Goal: Navigation & Orientation: Find specific page/section

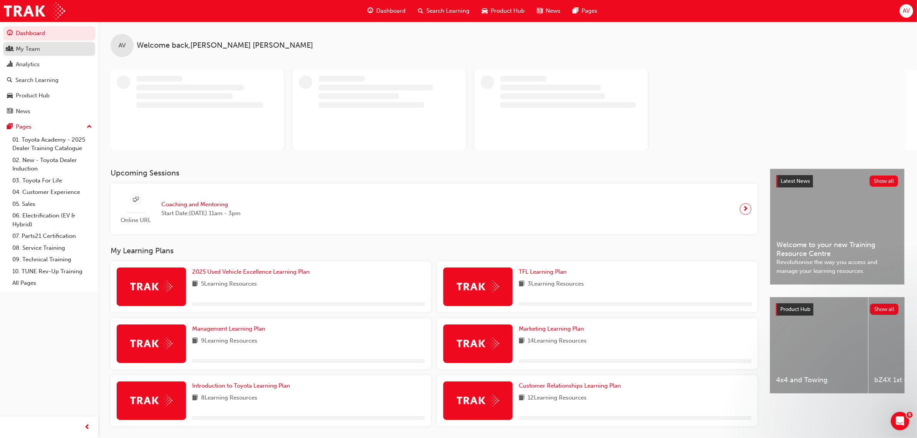
click at [28, 49] on div "My Team" at bounding box center [28, 49] width 24 height 9
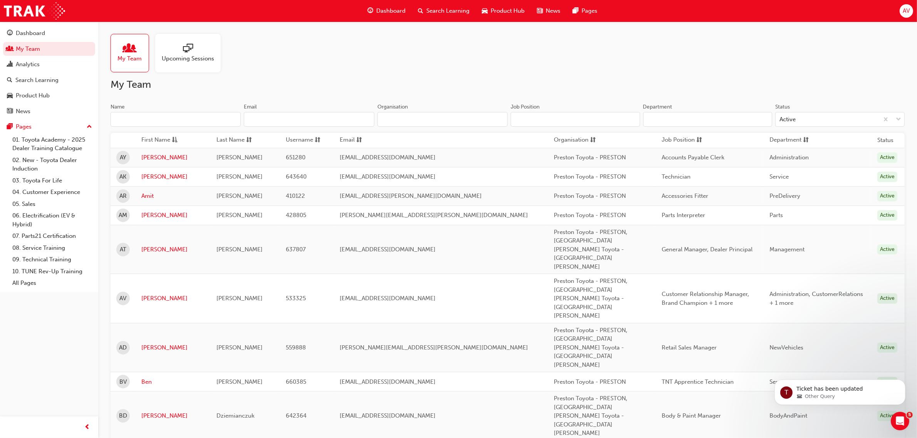
click at [197, 50] on div at bounding box center [188, 49] width 52 height 11
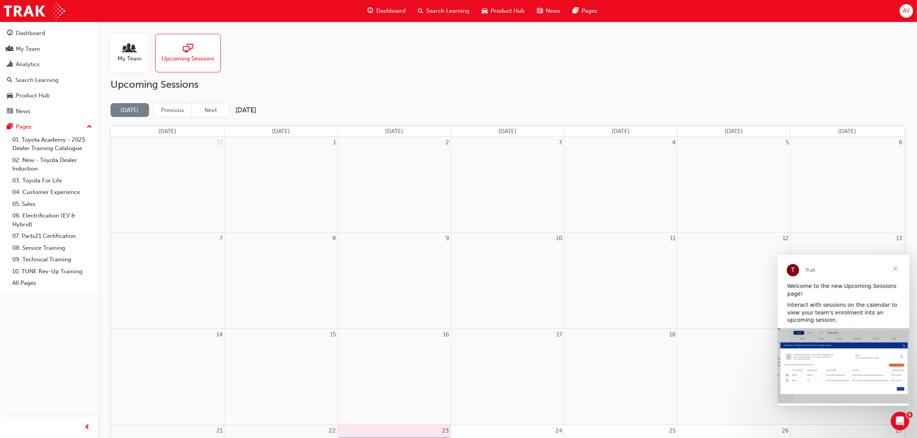
click at [895, 268] on span "Close" at bounding box center [895, 269] width 28 height 28
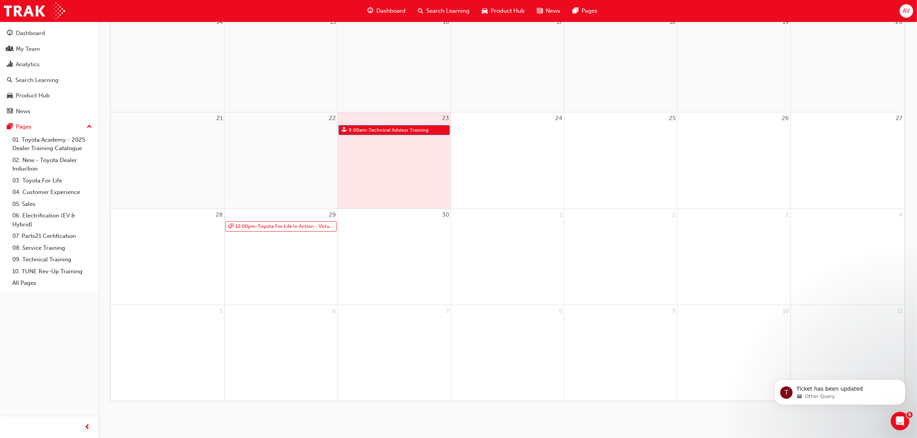
scroll to position [313, 0]
click at [267, 226] on link "12:00pm - Toyota For Life In Action - Virtual Classroom" at bounding box center [280, 226] width 111 height 10
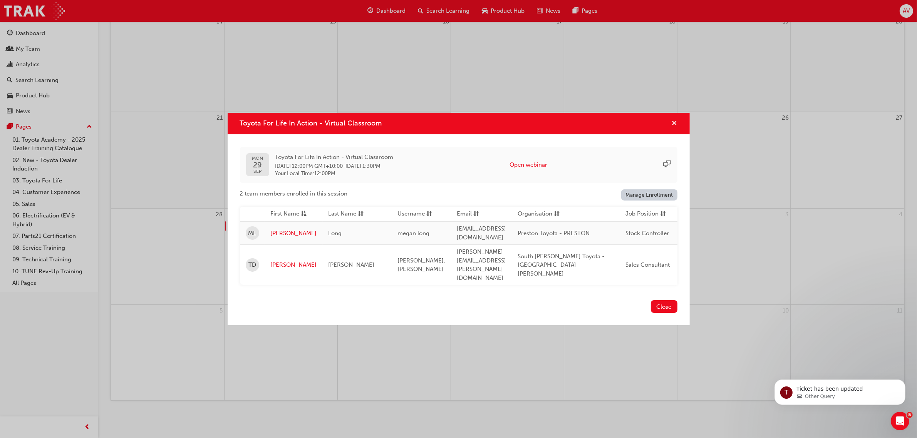
click at [674, 127] on span "cross-icon" at bounding box center [674, 123] width 6 height 7
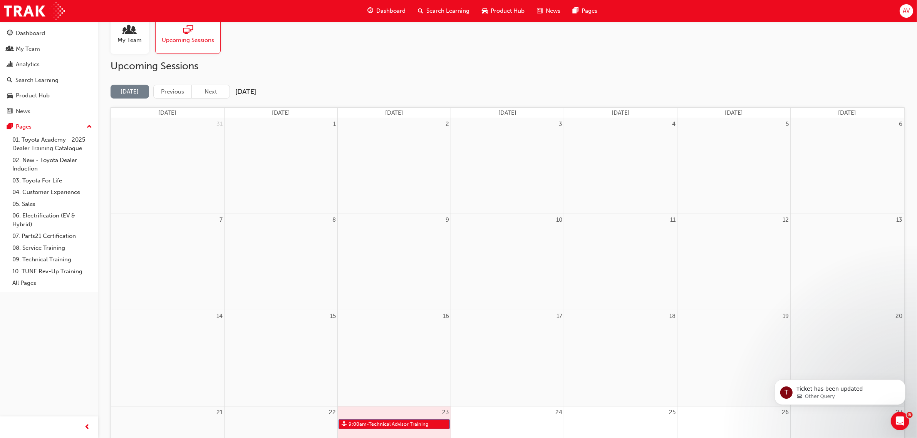
scroll to position [0, 0]
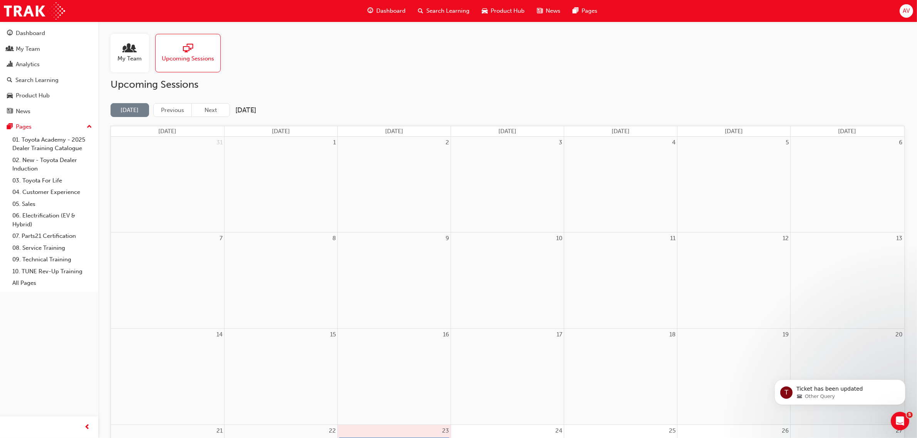
click at [143, 51] on div "My Team" at bounding box center [129, 53] width 38 height 38
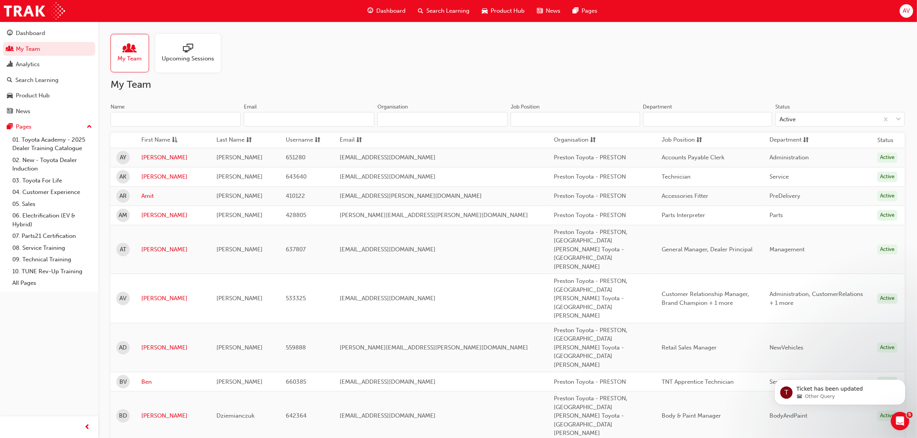
click at [189, 49] on span "sessionType_ONLINE_URL-icon" at bounding box center [188, 49] width 10 height 11
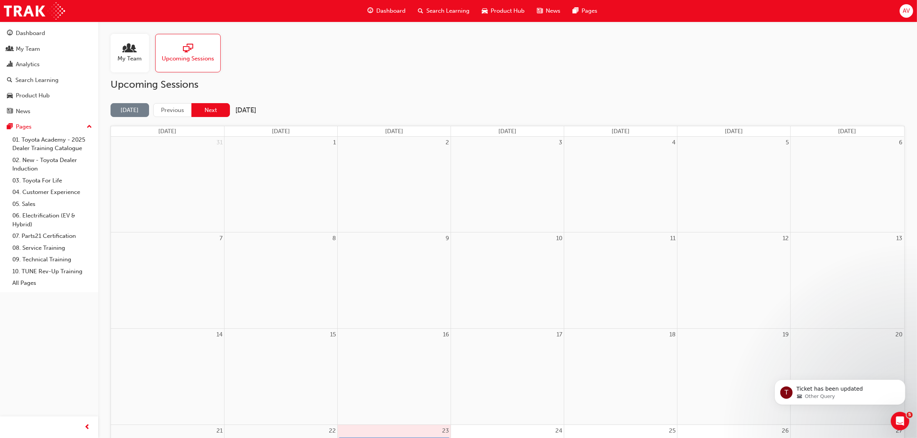
click at [211, 105] on button "Next" at bounding box center [210, 110] width 38 height 14
